Goal: Task Accomplishment & Management: Manage account settings

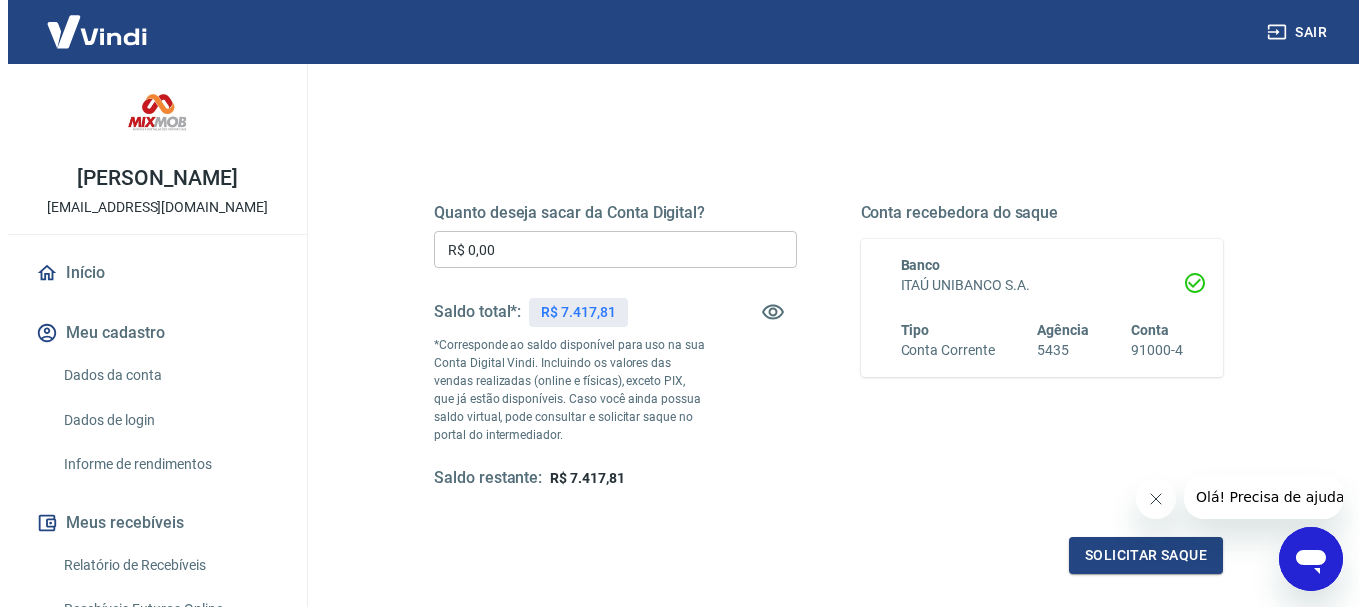
scroll to position [200, 0]
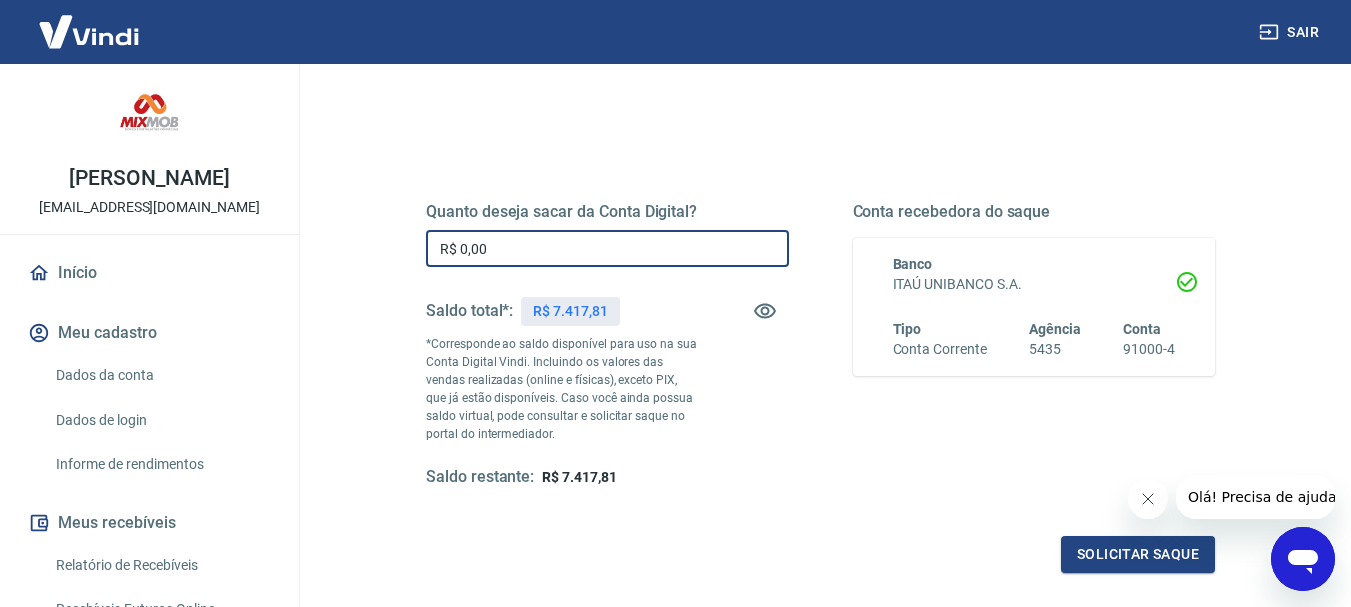
click at [491, 246] on input "R$ 0,00" at bounding box center [607, 248] width 363 height 37
type input "R$ 7.417,81"
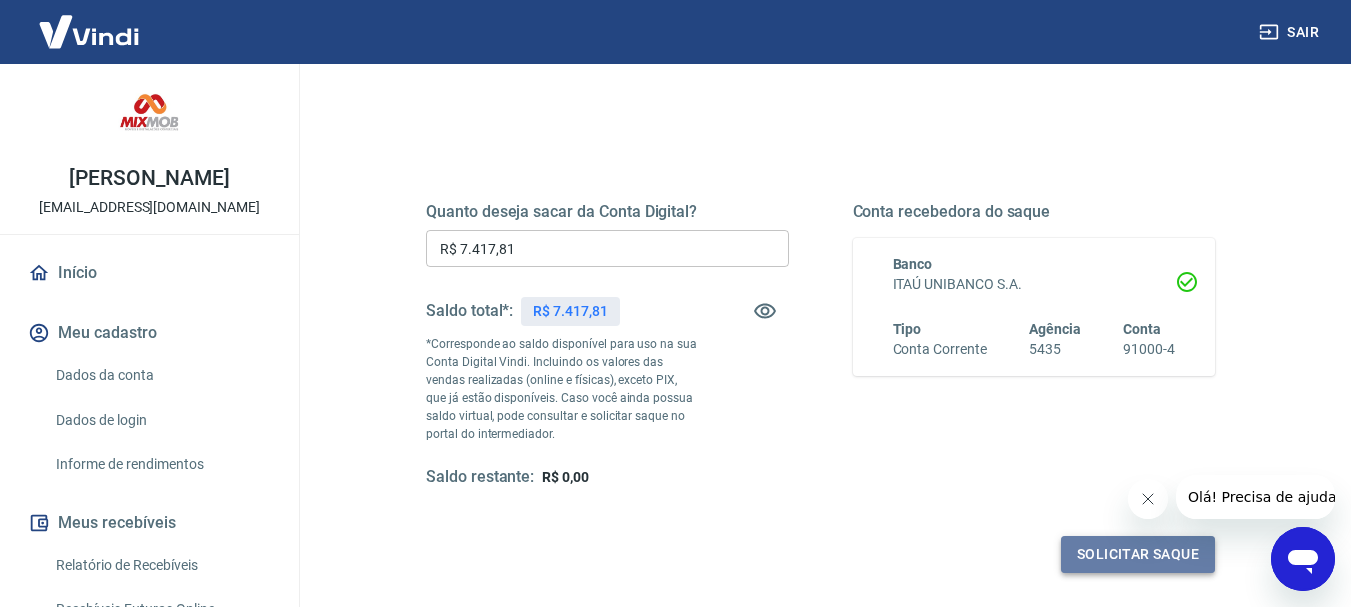
click at [1122, 546] on button "Solicitar saque" at bounding box center [1138, 554] width 154 height 37
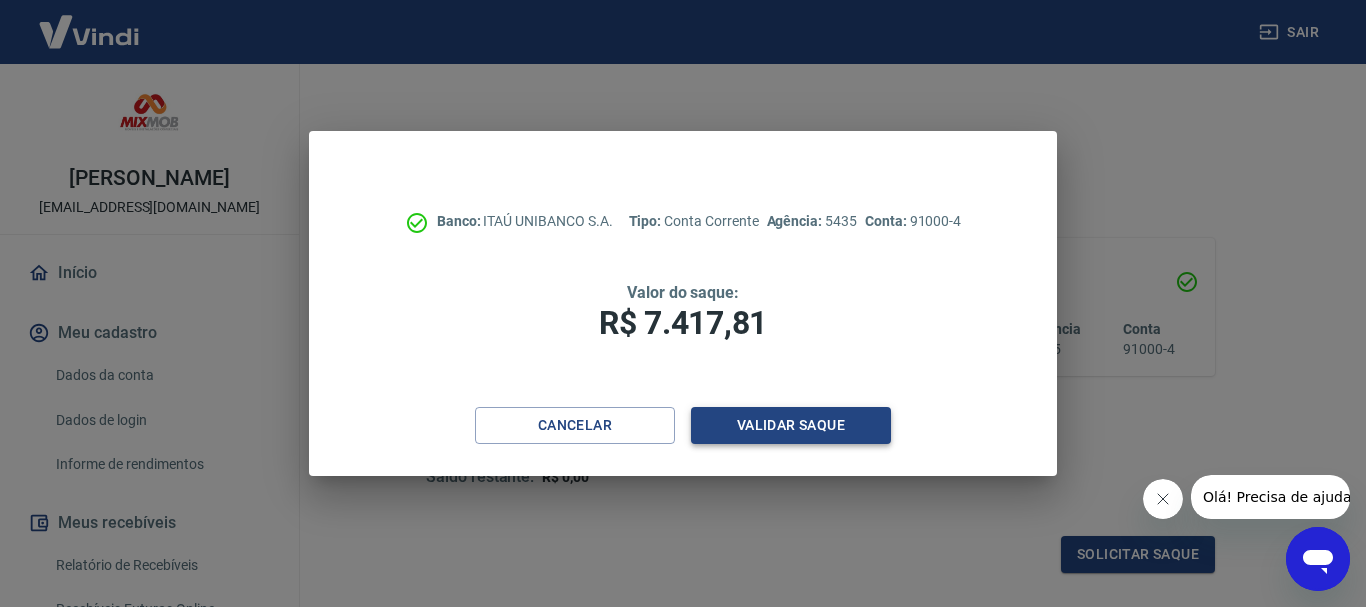
click at [786, 425] on button "Validar saque" at bounding box center [791, 425] width 200 height 37
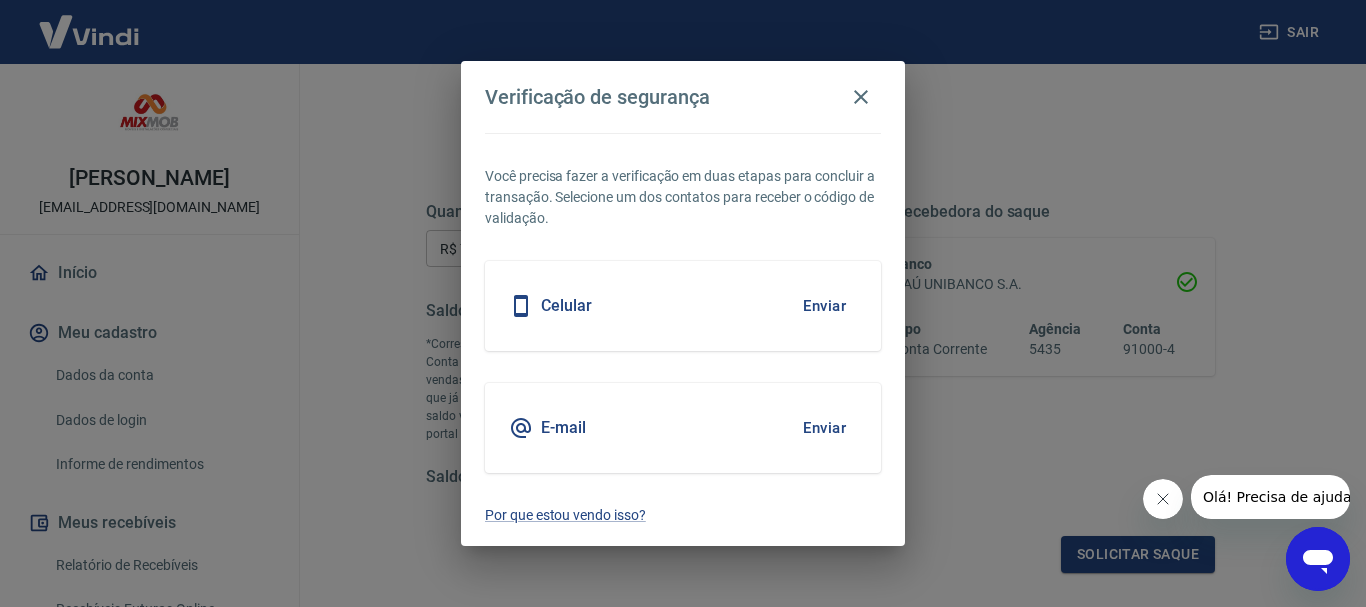
click at [808, 423] on button "Enviar" at bounding box center [824, 428] width 65 height 42
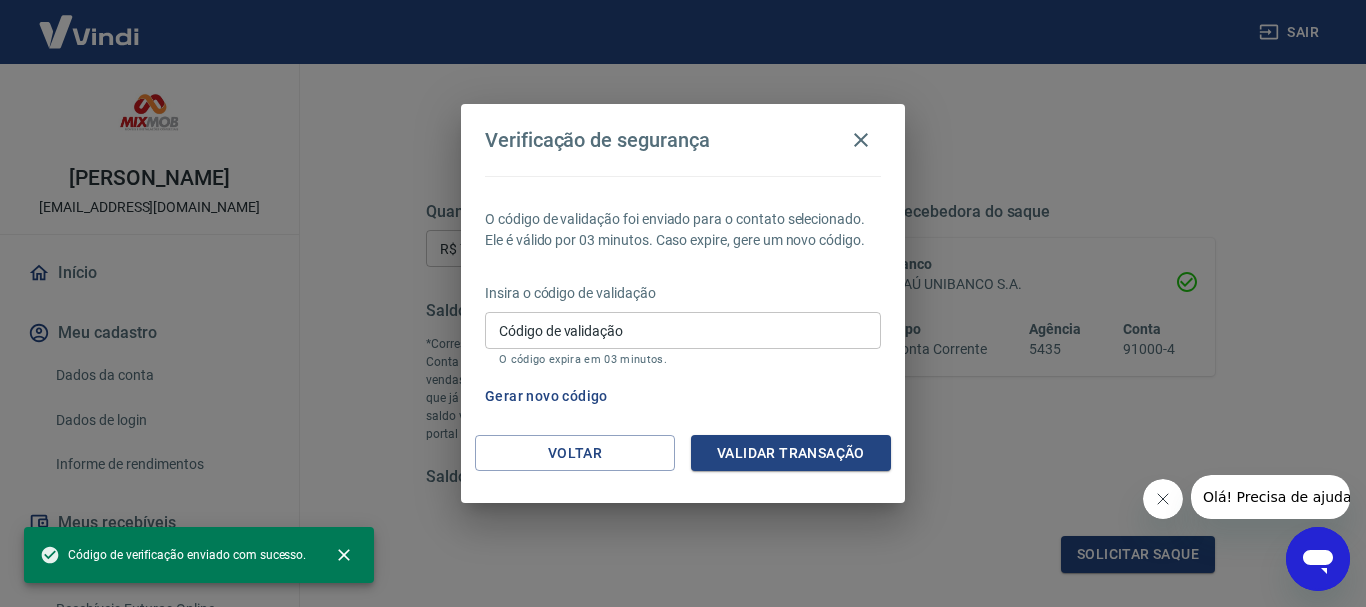
click at [605, 329] on input "Código de validação" at bounding box center [683, 330] width 396 height 37
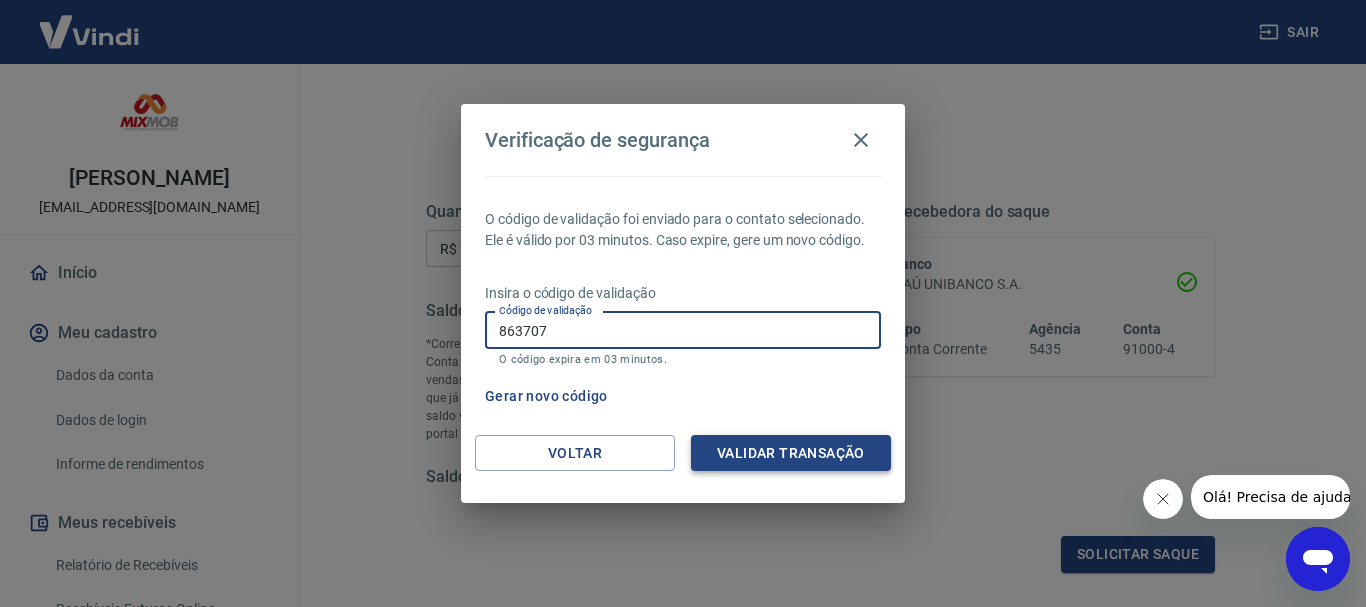
type input "863707"
click at [739, 443] on button "Validar transação" at bounding box center [791, 453] width 200 height 37
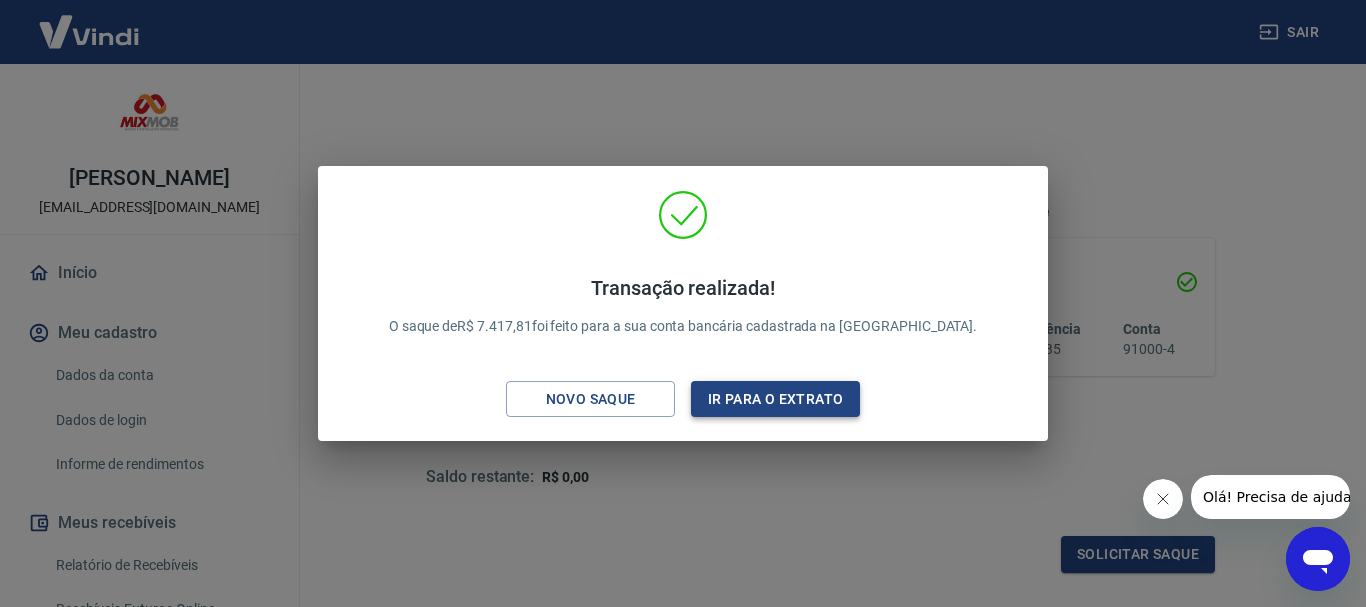
click at [778, 398] on button "Ir para o extrato" at bounding box center [775, 399] width 169 height 37
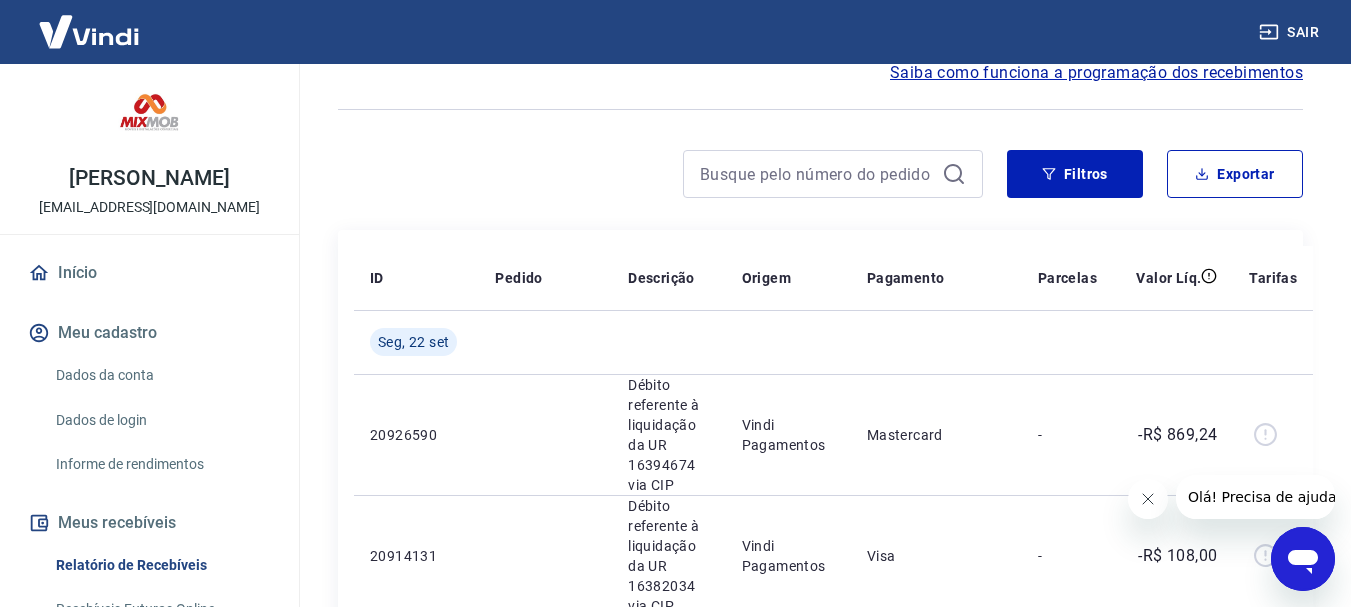
scroll to position [200, 0]
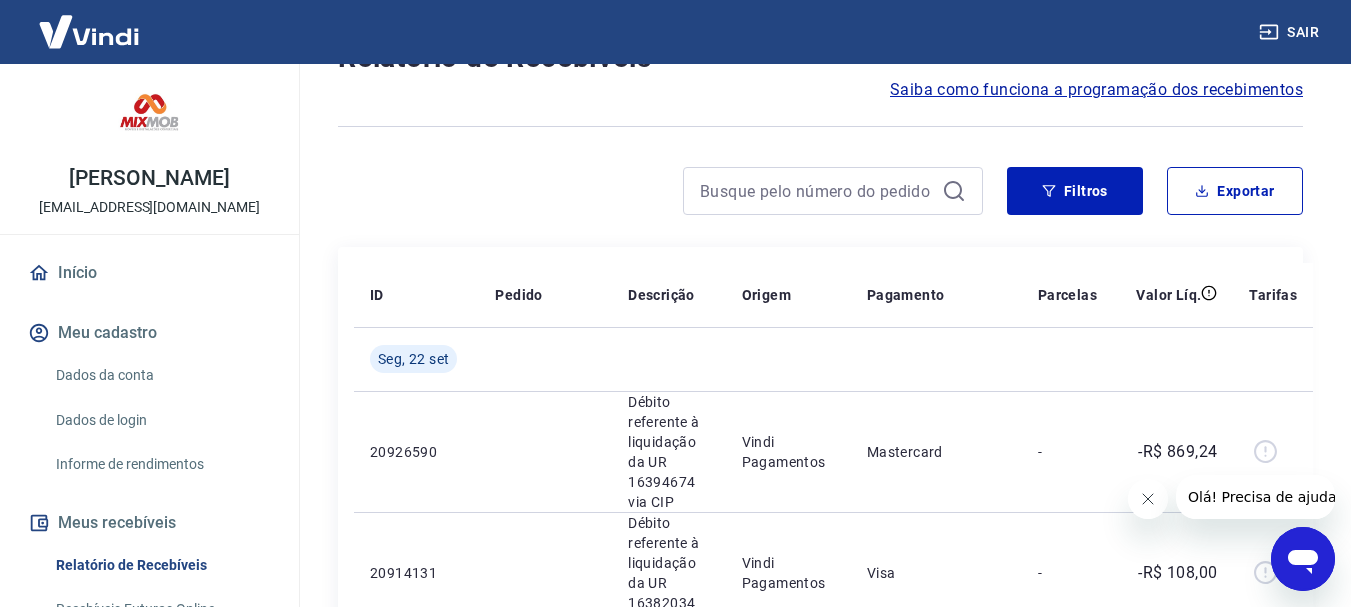
click at [1144, 508] on button "Fechar mensagem da empresa" at bounding box center [1147, 499] width 40 height 40
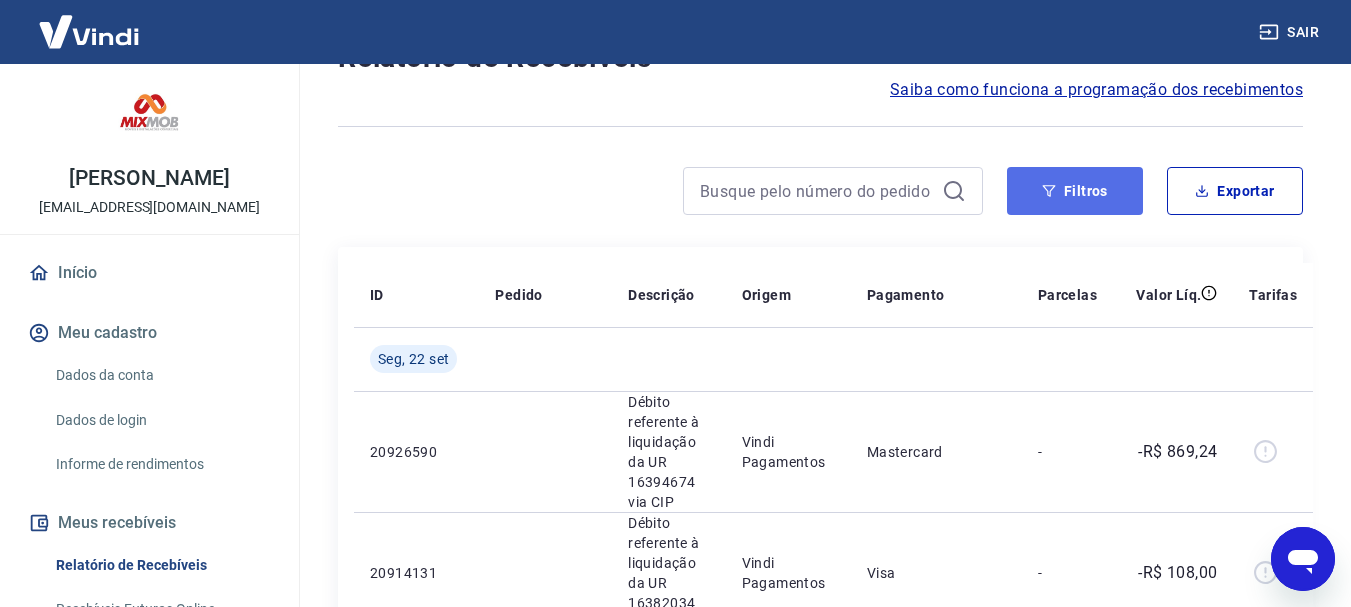
click at [1057, 170] on button "Filtros" at bounding box center [1075, 191] width 136 height 48
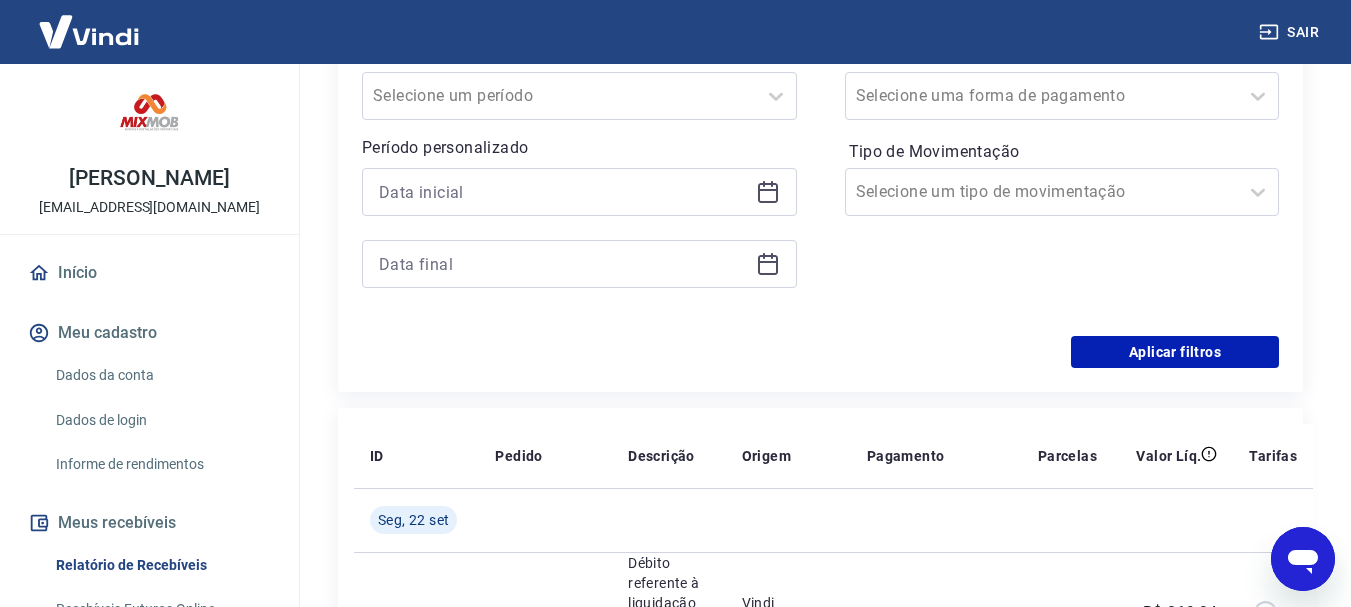
scroll to position [500, 0]
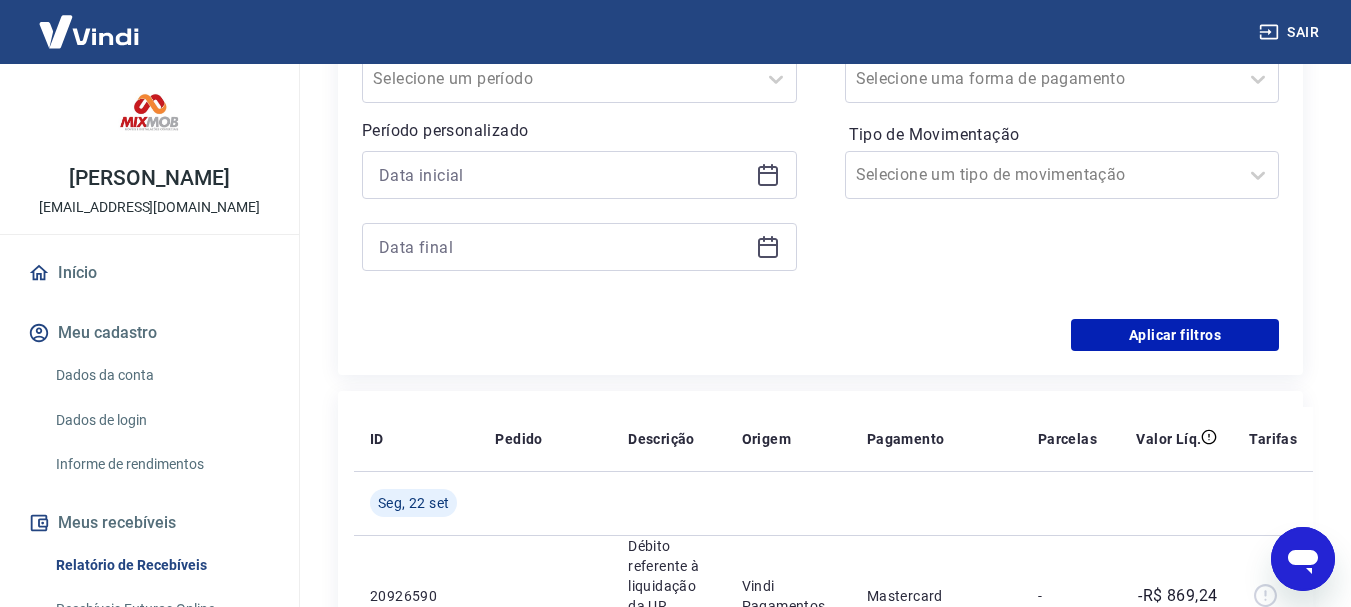
click at [770, 170] on icon at bounding box center [768, 175] width 24 height 24
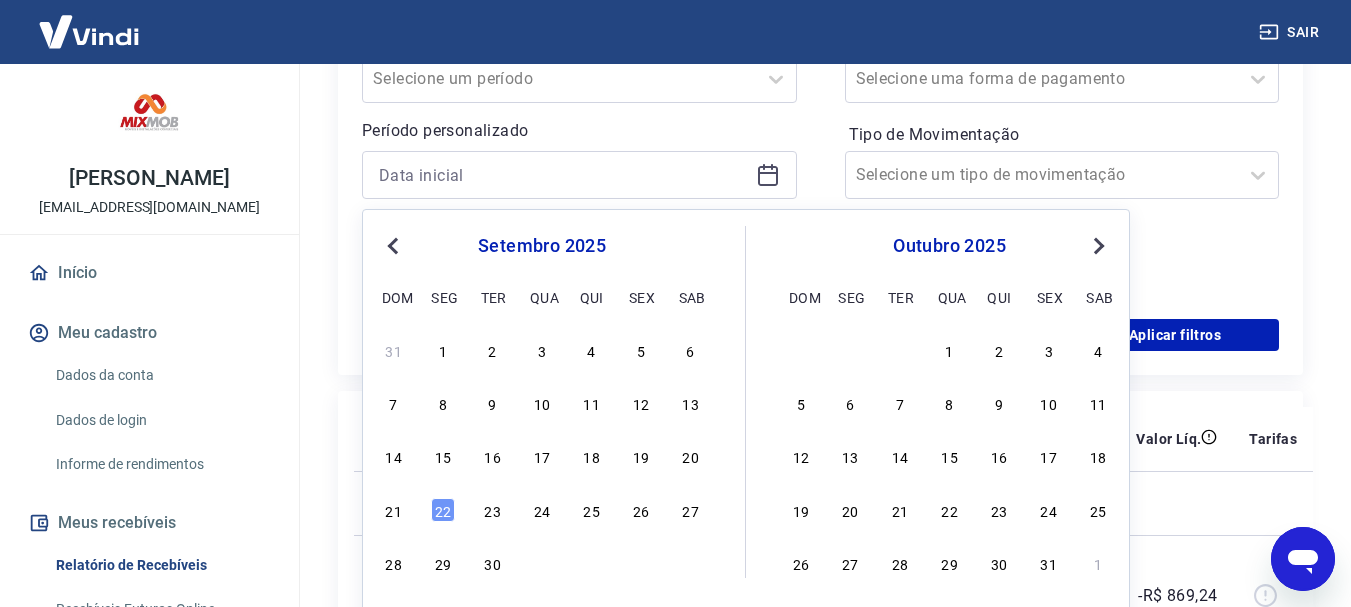
click at [444, 345] on div "1" at bounding box center [443, 350] width 24 height 24
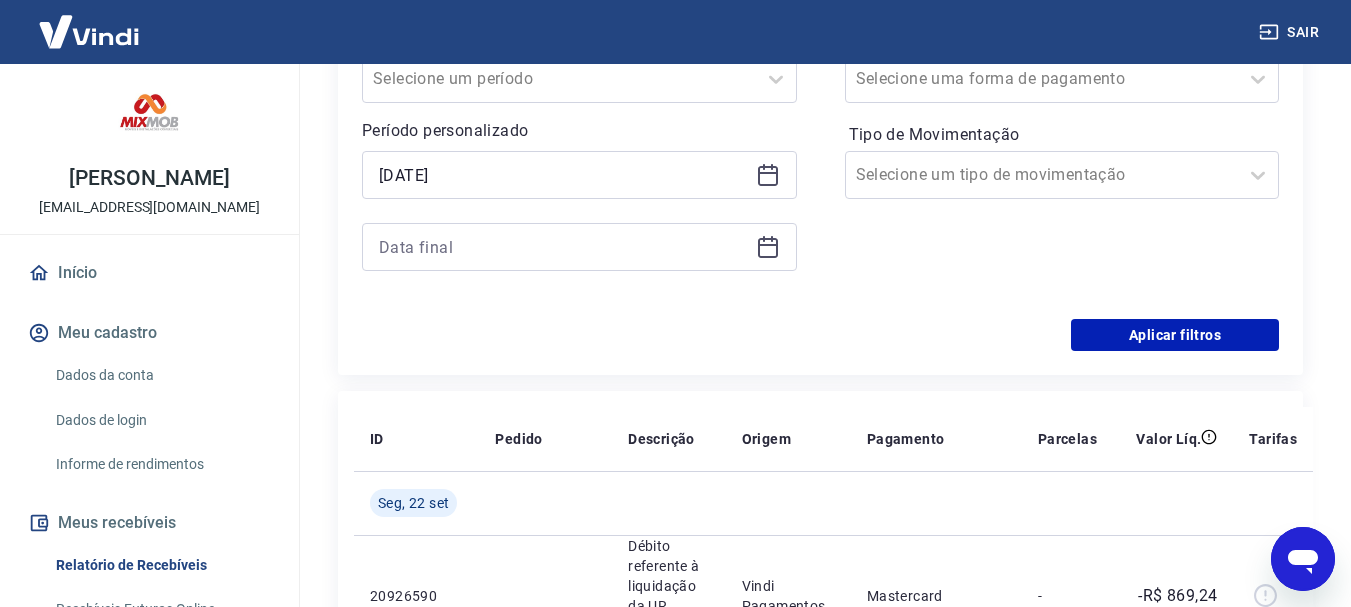
click at [753, 178] on div "[DATE]" at bounding box center [579, 175] width 435 height 48
click at [769, 173] on icon at bounding box center [768, 173] width 20 height 2
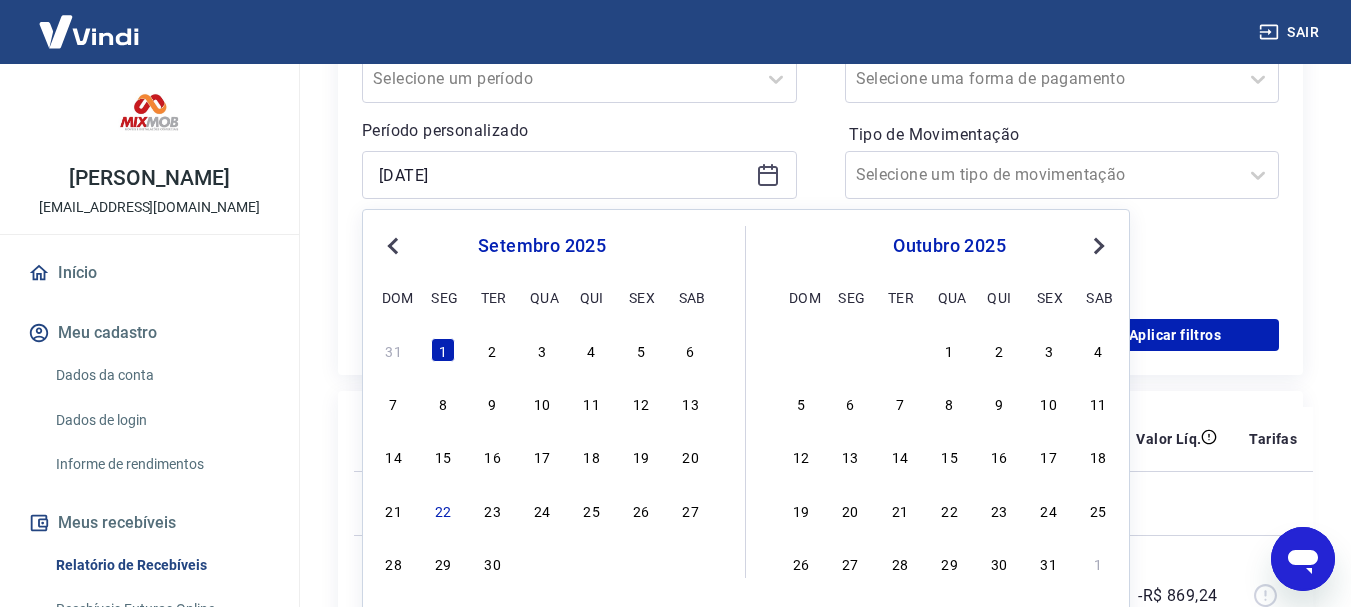
drag, startPoint x: 589, startPoint y: 457, endPoint x: 616, endPoint y: 242, distance: 216.6
click at [590, 457] on div "18" at bounding box center [592, 456] width 24 height 24
click at [590, 457] on th "Pedido" at bounding box center [545, 439] width 133 height 64
type input "[DATE]"
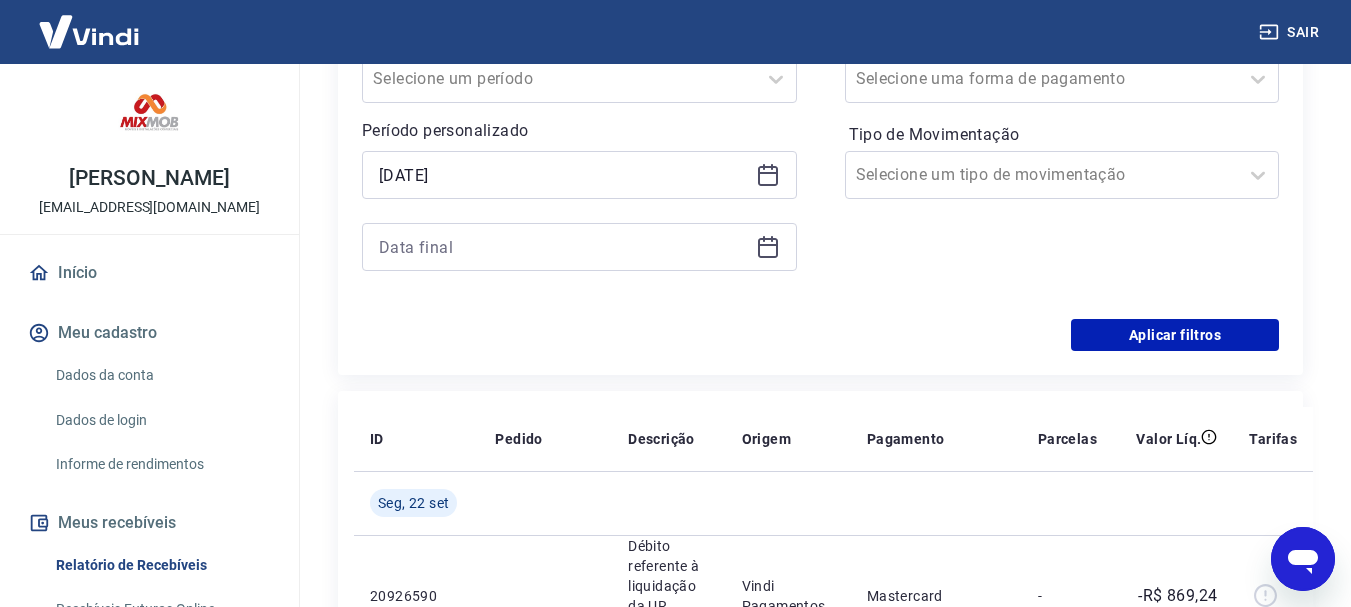
click at [757, 241] on icon at bounding box center [768, 247] width 24 height 24
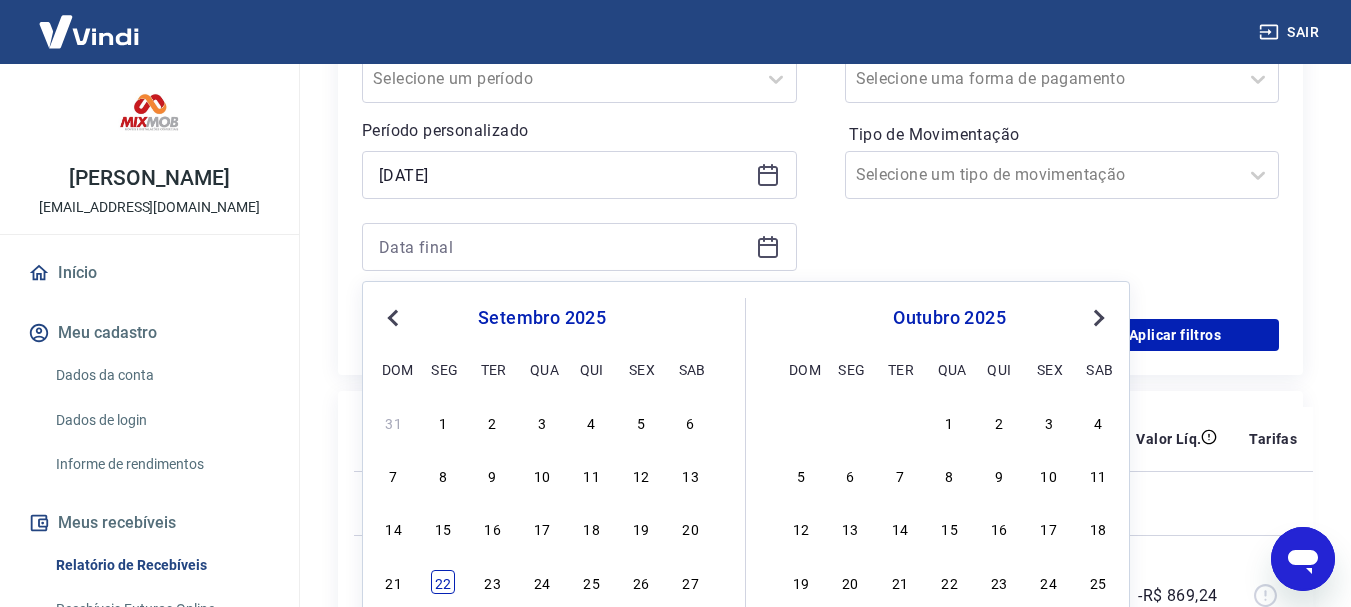
click at [437, 575] on div "22" at bounding box center [443, 582] width 24 height 24
click at [437, 575] on td "20926590" at bounding box center [416, 595] width 125 height 121
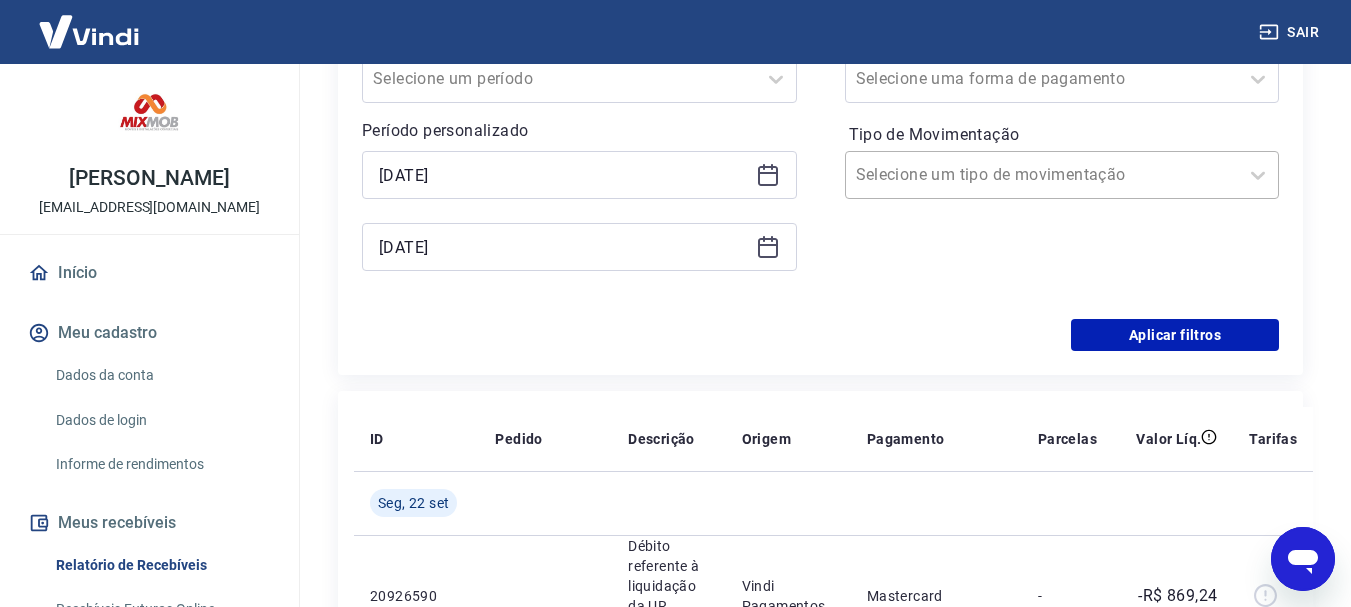
type input "[DATE]"
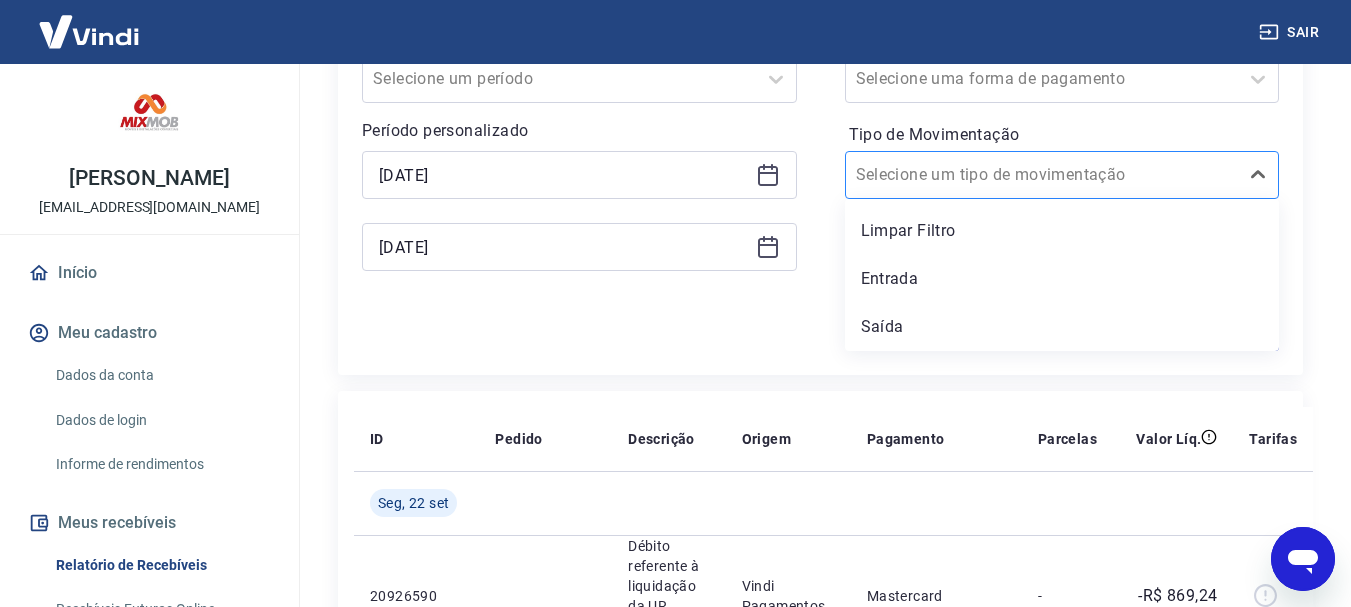
click at [1000, 178] on input "Tipo de Movimentação" at bounding box center [957, 175] width 202 height 24
click at [909, 283] on div "Entrada" at bounding box center [1062, 279] width 435 height 40
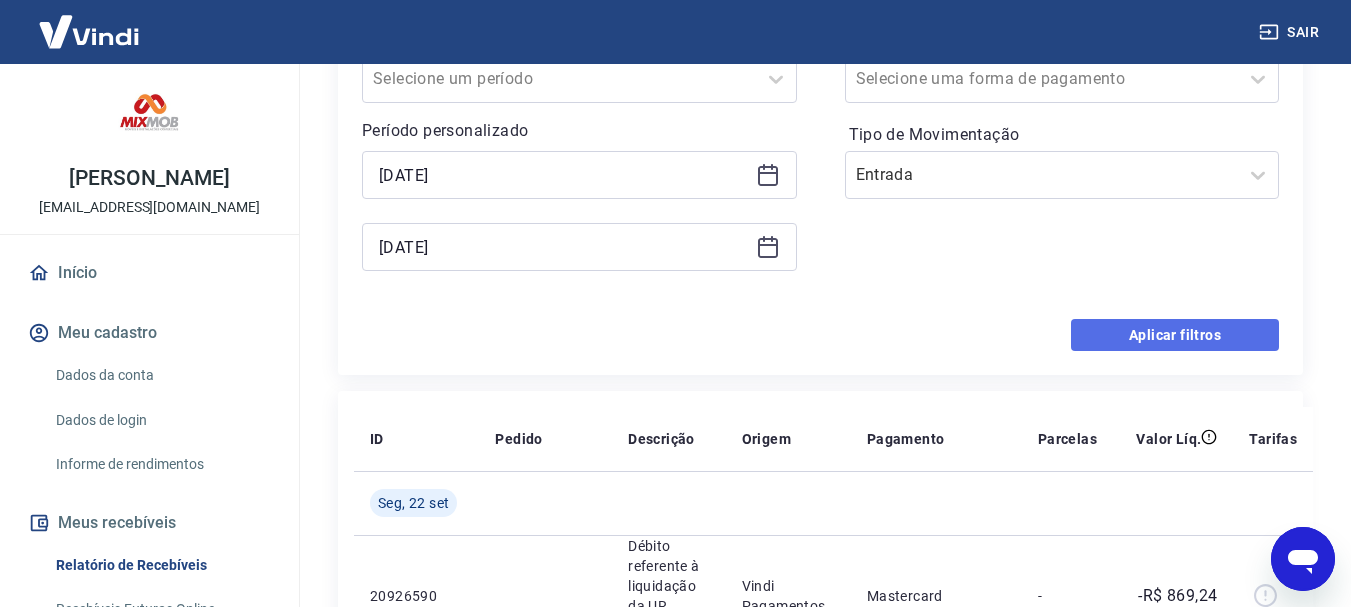
click at [1183, 327] on button "Aplicar filtros" at bounding box center [1175, 335] width 208 height 32
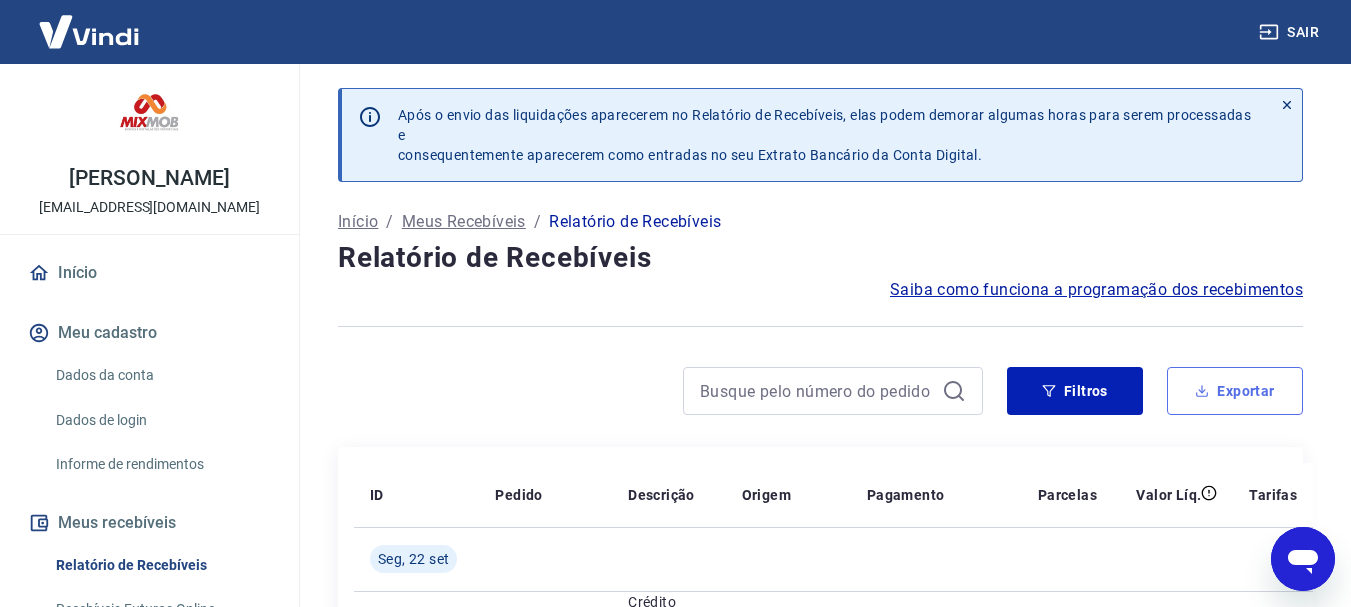
click at [1252, 391] on button "Exportar" at bounding box center [1235, 391] width 136 height 48
type input "[DATE]"
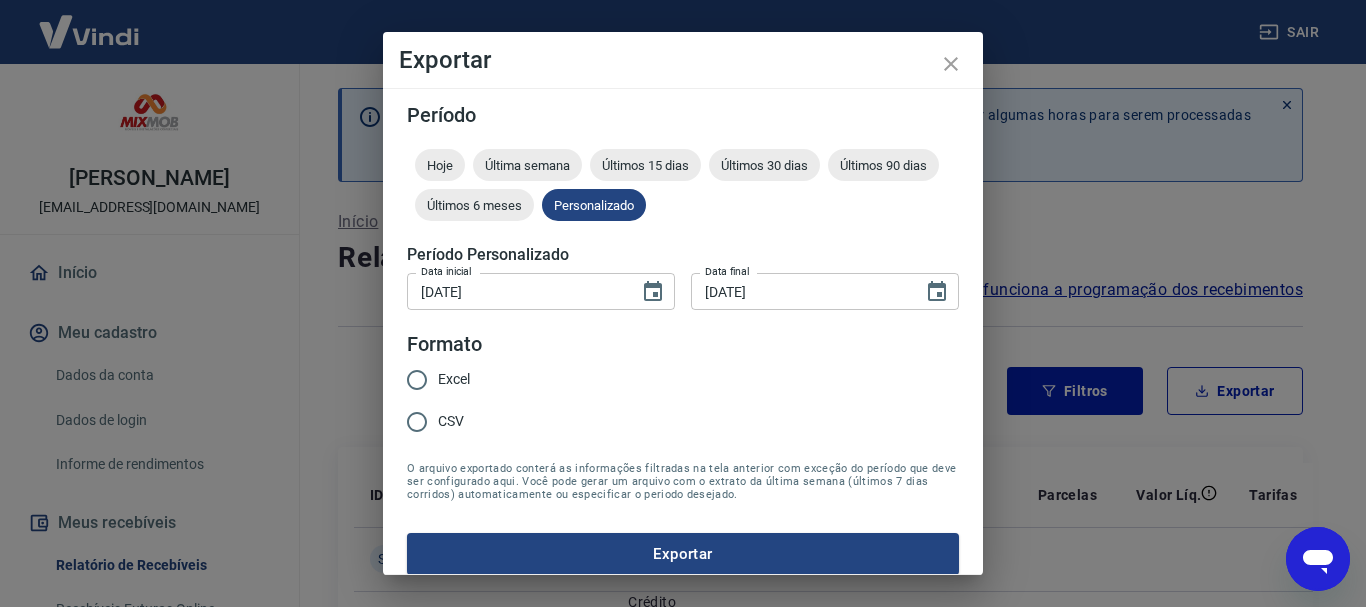
click at [418, 422] on input "CSV" at bounding box center [417, 422] width 42 height 42
radio input "true"
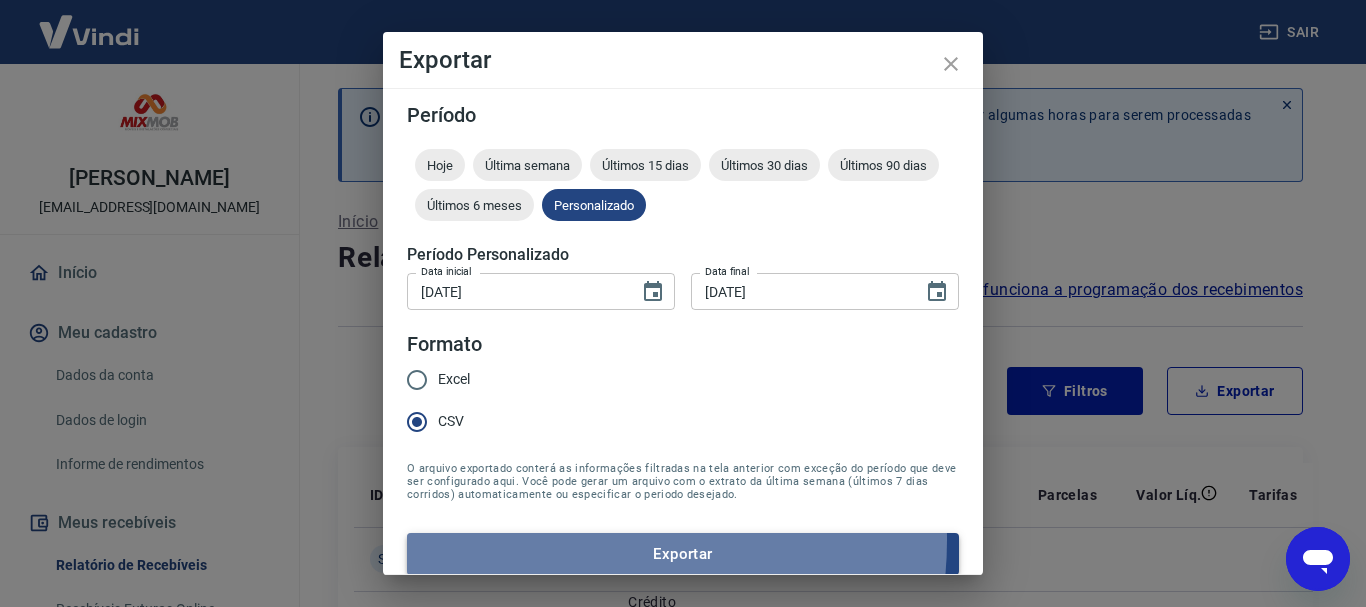
click at [571, 540] on button "Exportar" at bounding box center [683, 554] width 552 height 42
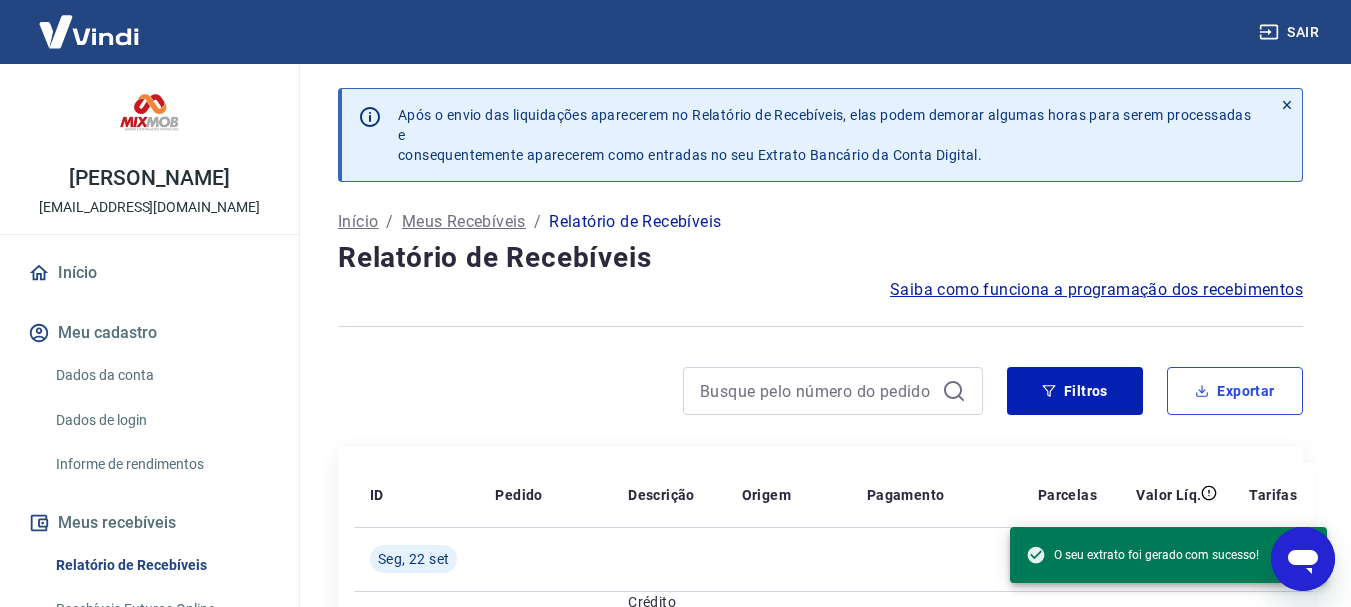
scroll to position [100, 0]
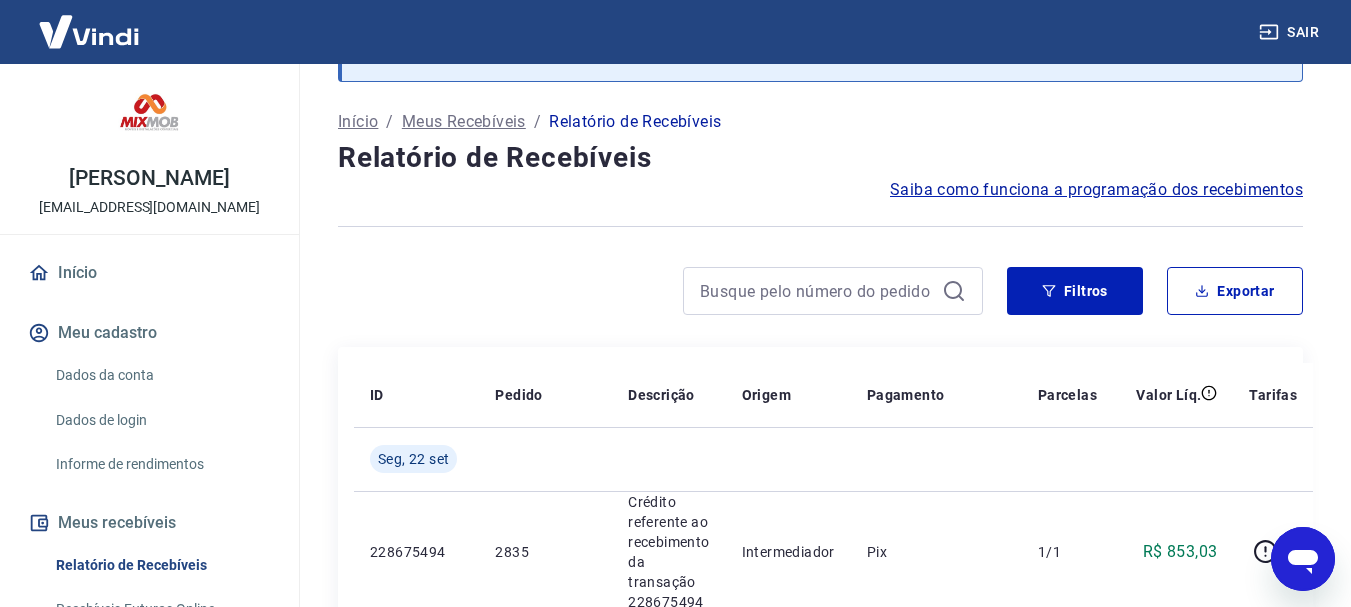
click at [518, 270] on div at bounding box center [660, 291] width 645 height 48
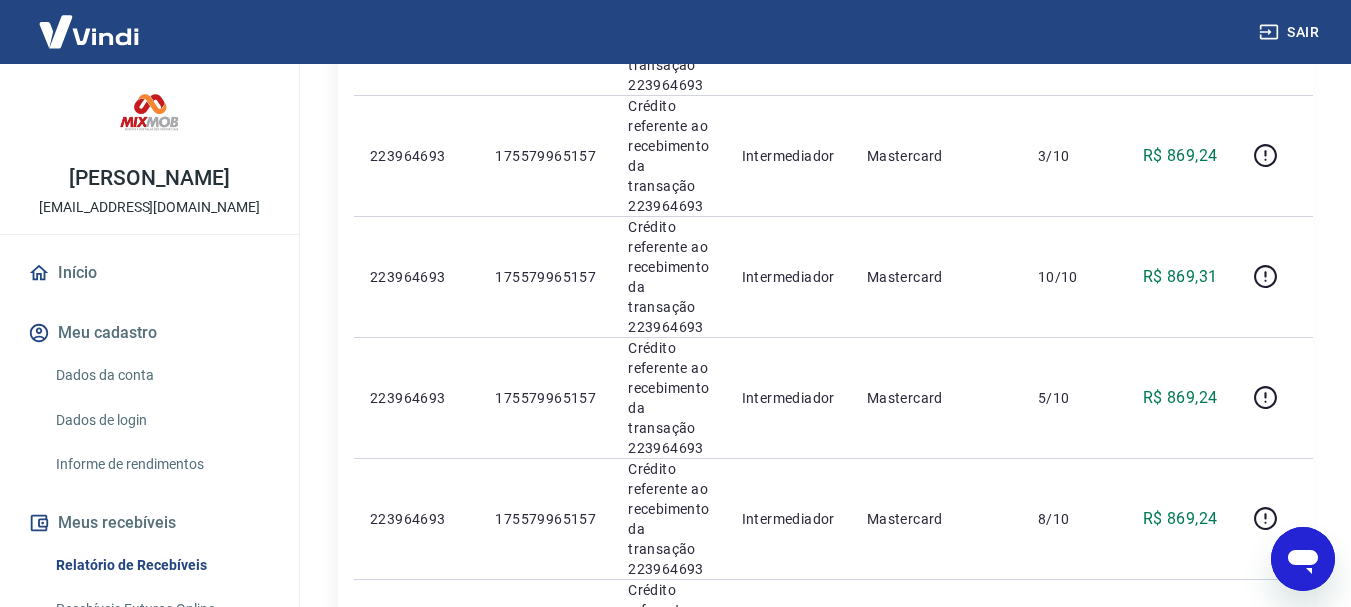
scroll to position [1999, 0]
